Goal: Task Accomplishment & Management: Use online tool/utility

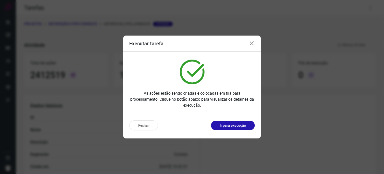
click at [229, 126] on p "Ir para execução" at bounding box center [233, 125] width 26 height 5
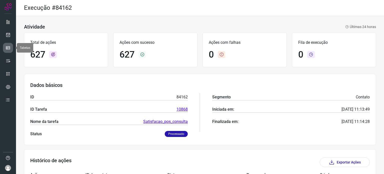
click at [8, 46] on icon at bounding box center [8, 47] width 5 height 5
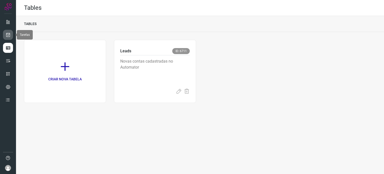
click at [9, 37] on icon at bounding box center [8, 34] width 5 height 5
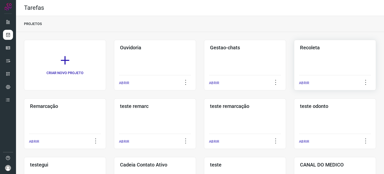
click at [307, 49] on h3 "Recoleta" at bounding box center [335, 48] width 70 height 6
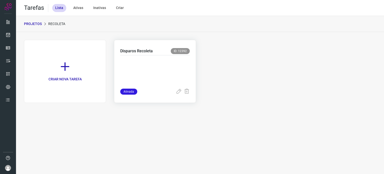
click at [150, 69] on p at bounding box center [155, 70] width 70 height 25
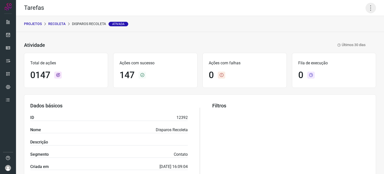
click at [368, 10] on icon at bounding box center [371, 8] width 11 height 11
click at [349, 36] on li "Executar" at bounding box center [350, 33] width 46 height 8
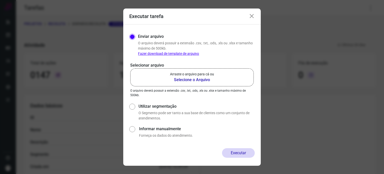
click at [179, 75] on p "Arraste o arquivo para cá ou" at bounding box center [192, 74] width 44 height 5
click at [0, 0] on input "Arraste o arquivo para cá ou Selecione o Arquivo" at bounding box center [0, 0] width 0 height 0
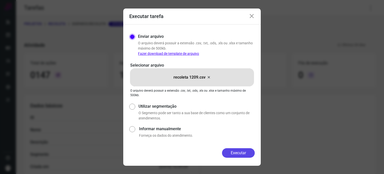
click at [241, 152] on button "Executar" at bounding box center [238, 153] width 33 height 10
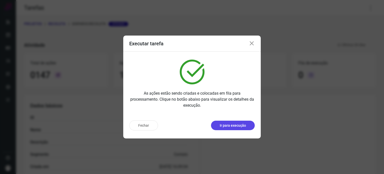
click at [243, 128] on button "Ir para execução" at bounding box center [233, 126] width 44 height 10
